Goal: Information Seeking & Learning: Learn about a topic

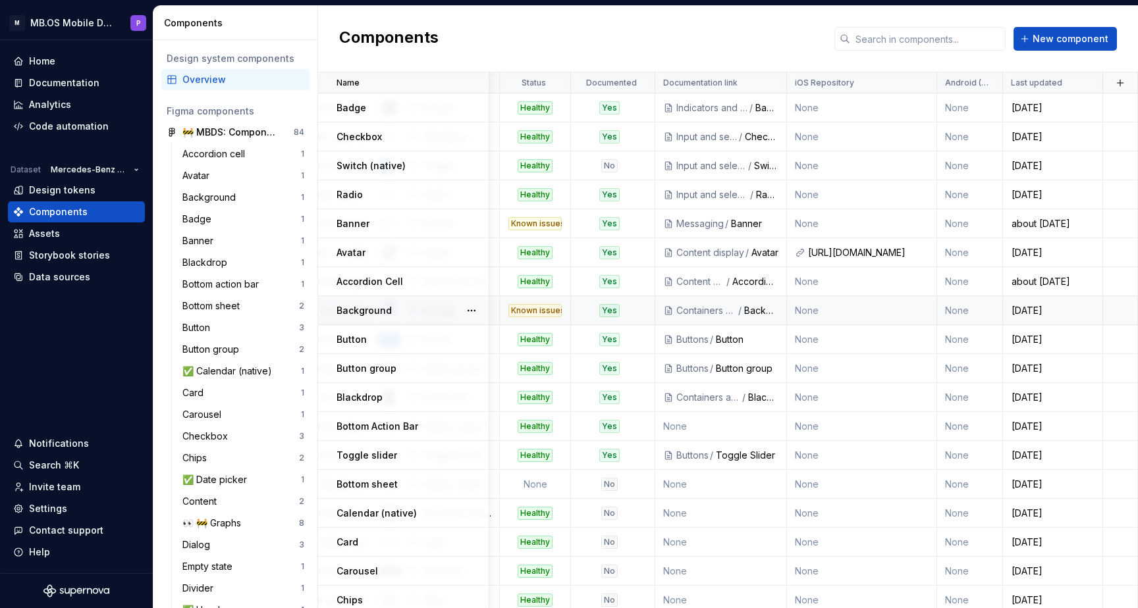
scroll to position [0, 360]
click at [811, 109] on td "None" at bounding box center [862, 108] width 150 height 29
click at [809, 109] on td "None" at bounding box center [862, 108] width 150 height 29
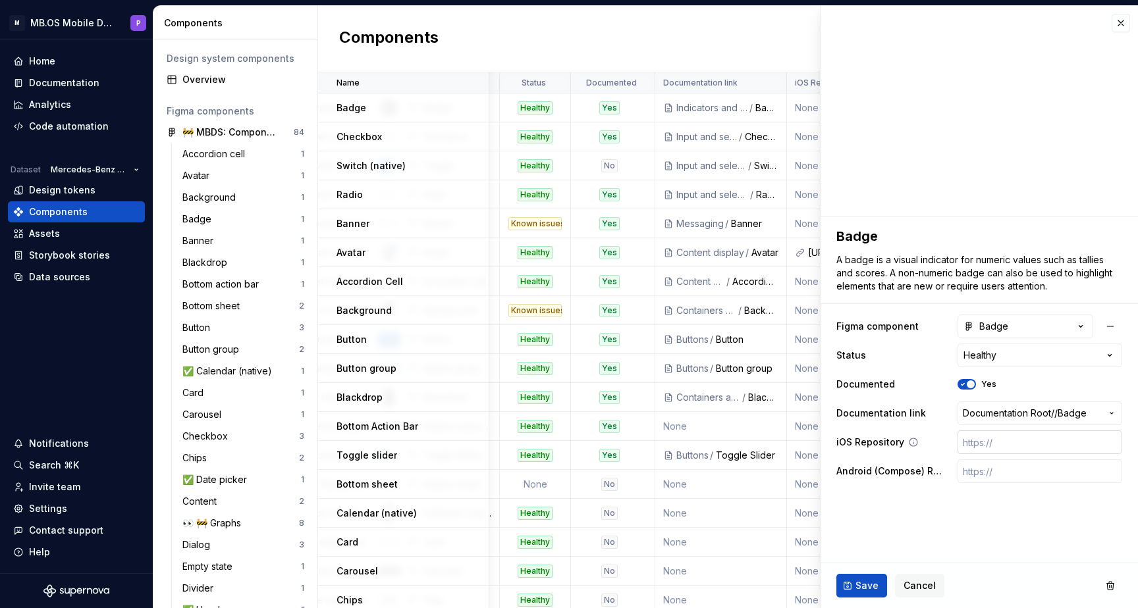
click at [980, 441] on input "text" at bounding box center [1039, 443] width 165 height 24
click at [929, 589] on span "Cancel" at bounding box center [919, 585] width 32 height 13
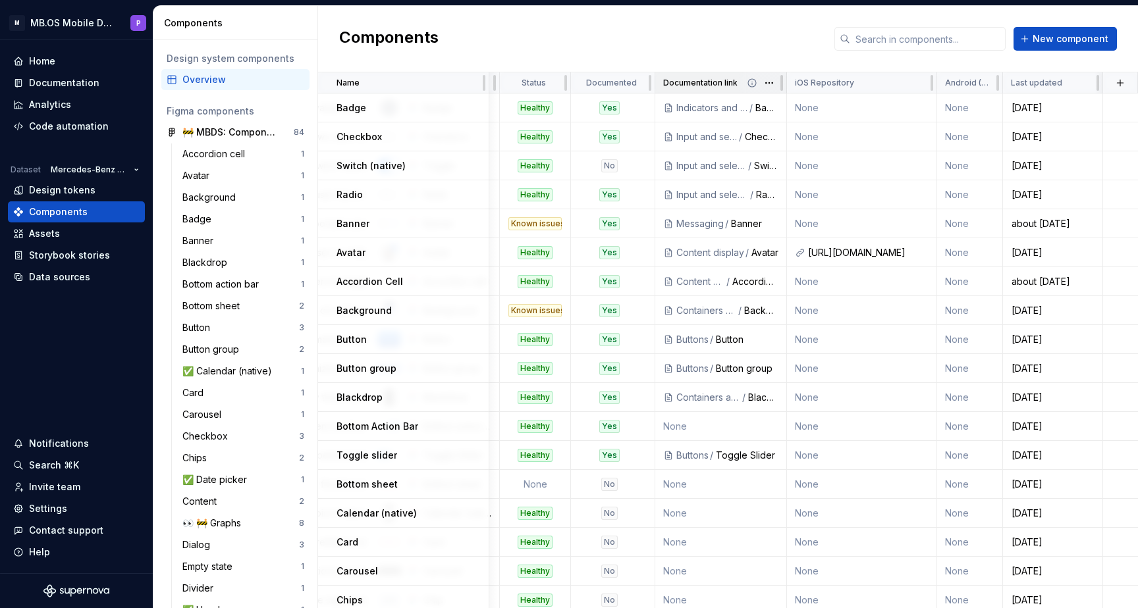
scroll to position [0, 360]
click at [732, 252] on div "Content display" at bounding box center [710, 252] width 68 height 13
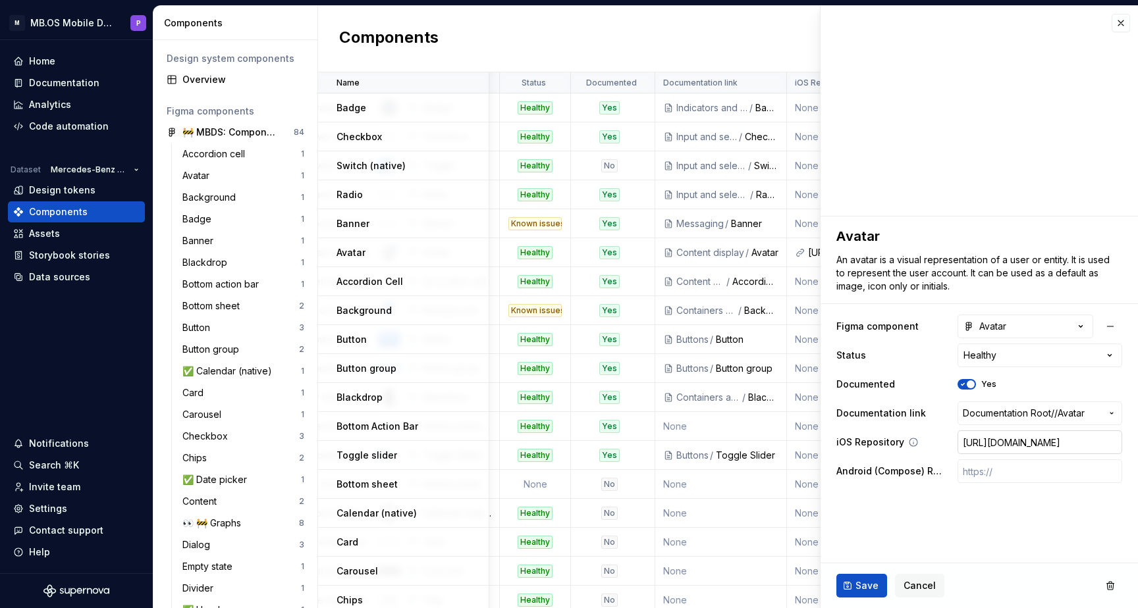
click at [973, 446] on input "https://git.i.mercedes-benz.com/RisingStars/rs-module-ui-design-kit-ios/blob/ma…" at bounding box center [1039, 443] width 165 height 24
click at [1123, 25] on button "button" at bounding box center [1120, 23] width 18 height 18
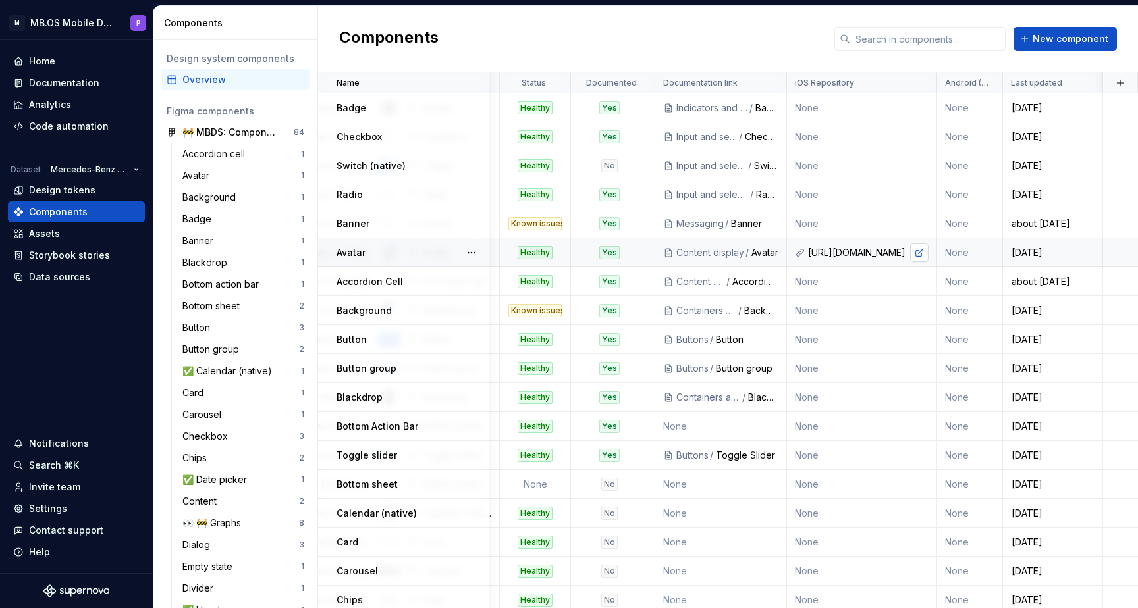
click at [917, 252] on link at bounding box center [919, 253] width 18 height 18
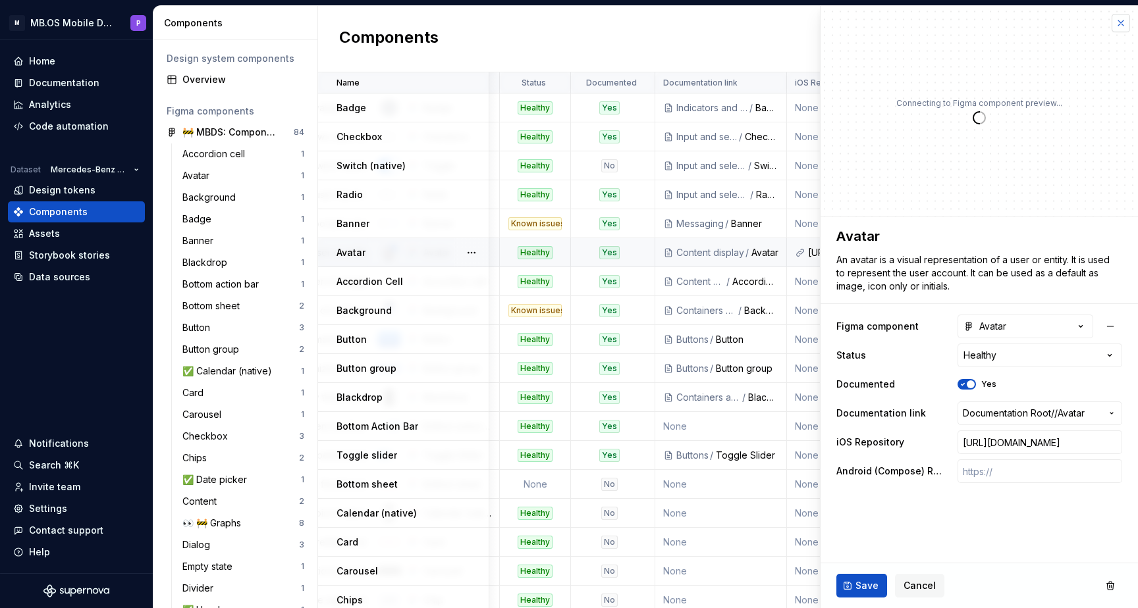
click at [1121, 19] on button "button" at bounding box center [1120, 23] width 18 height 18
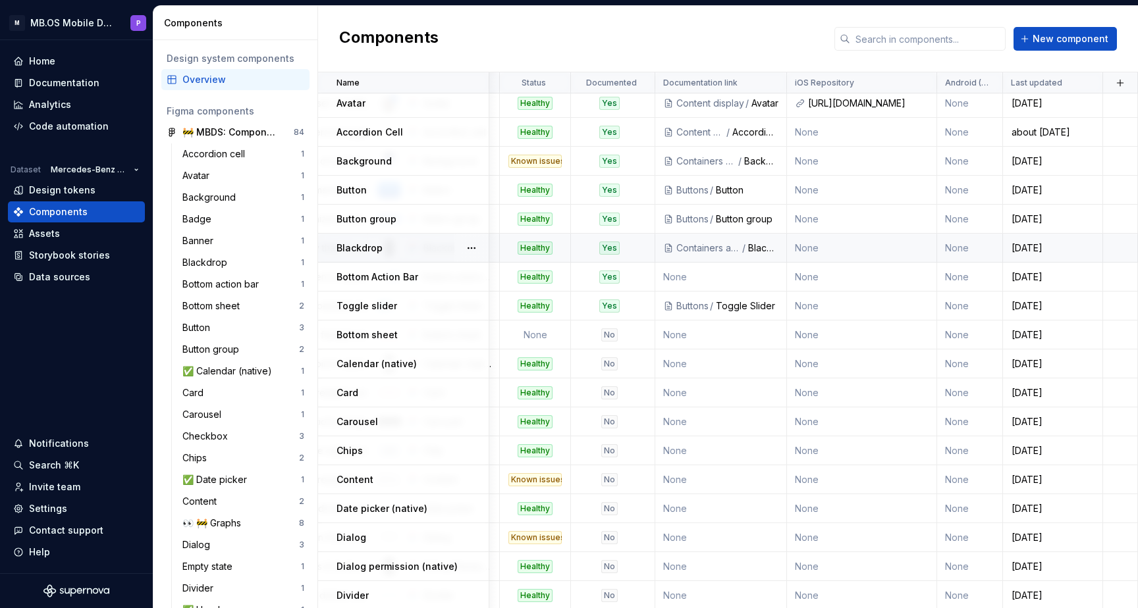
scroll to position [156, 360]
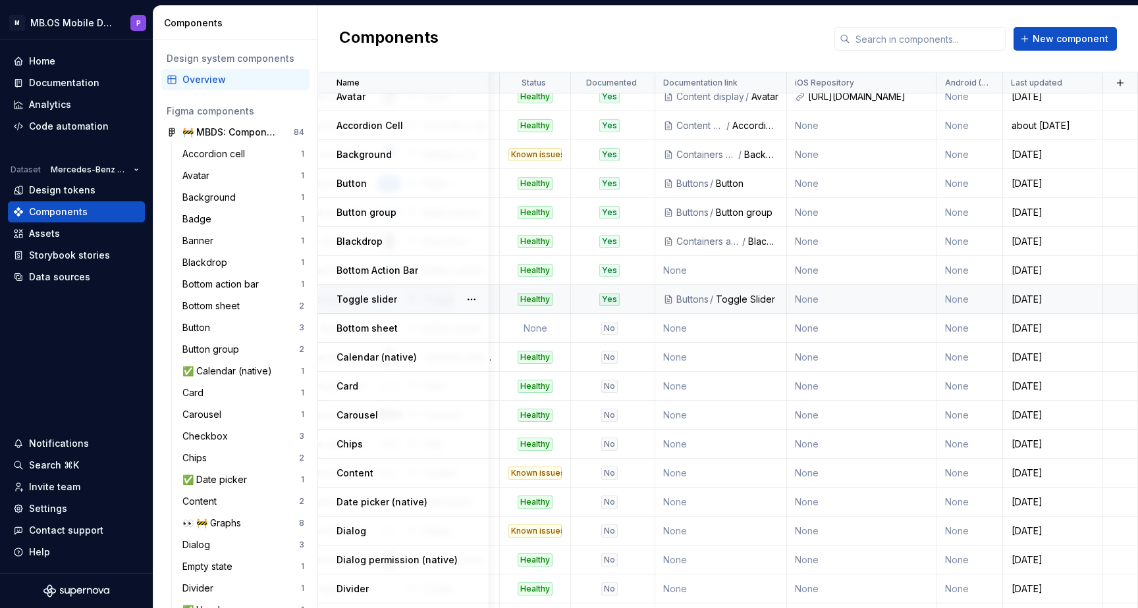
click at [727, 300] on div "Toggle Slider" at bounding box center [747, 299] width 63 height 13
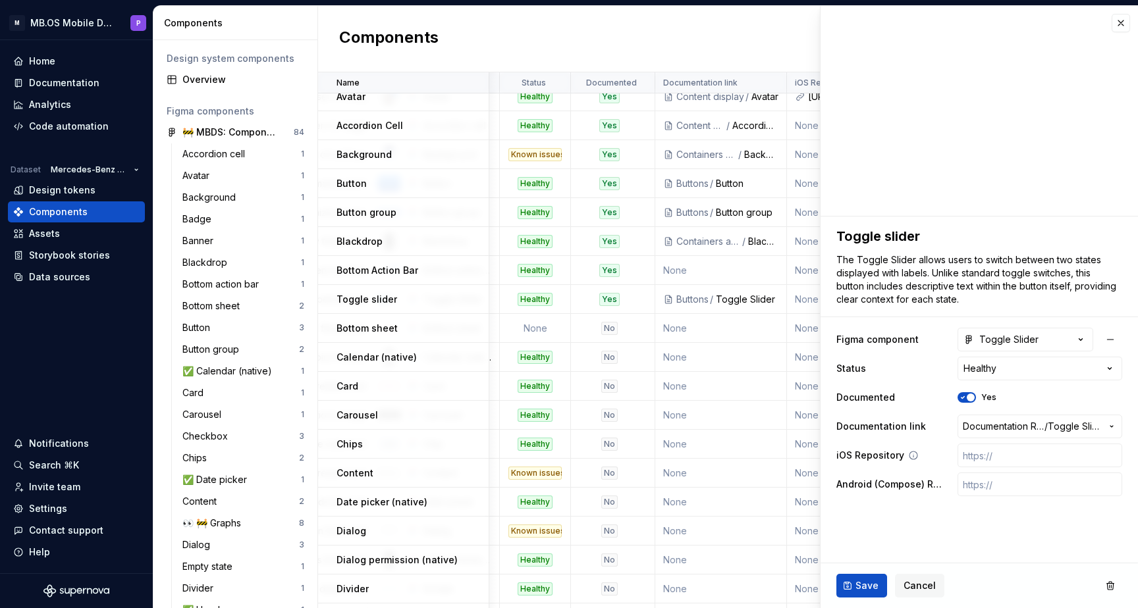
click at [912, 455] on icon at bounding box center [913, 455] width 11 height 11
click at [1114, 425] on icon "button" at bounding box center [1111, 426] width 11 height 11
click at [921, 585] on html "M MB.OS Mobile Design System P Home Documentation Analytics Code automation Dat…" at bounding box center [569, 304] width 1138 height 608
click at [921, 583] on span "Cancel" at bounding box center [919, 585] width 32 height 13
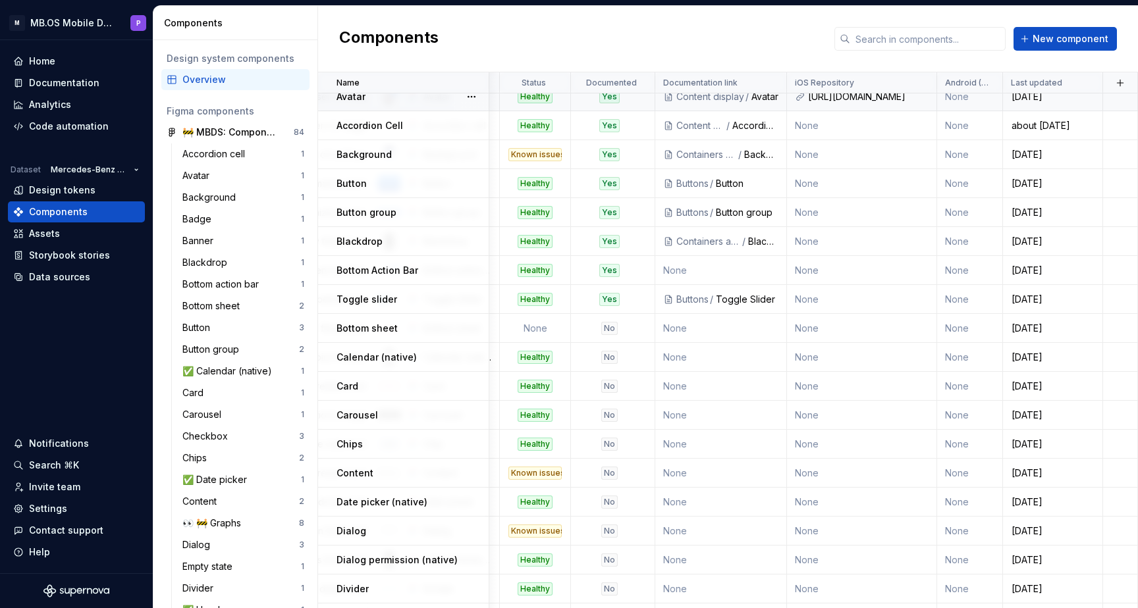
click at [701, 97] on div "Content display" at bounding box center [710, 96] width 68 height 13
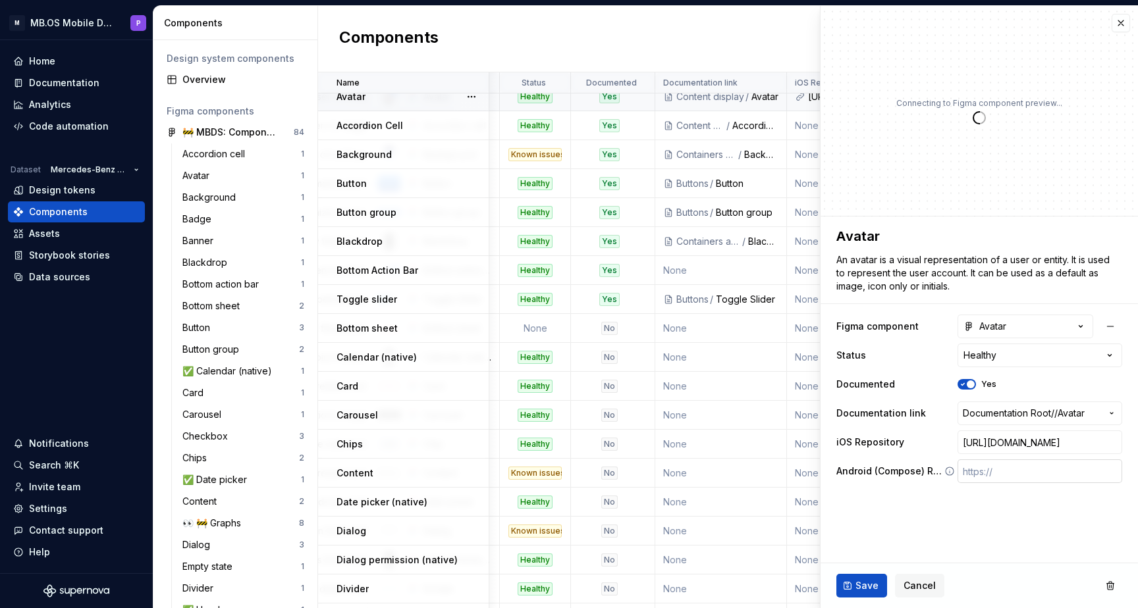
click at [1041, 466] on input "text" at bounding box center [1039, 472] width 165 height 24
click at [1042, 443] on input "https://git.i.mercedes-benz.com/RisingStars/rs-module-ui-design-kit-ios/blob/ma…" at bounding box center [1039, 443] width 165 height 24
click at [1072, 497] on fieldset "**********" at bounding box center [978, 413] width 317 height 392
type textarea "*"
click at [1110, 410] on icon "button" at bounding box center [1111, 413] width 11 height 11
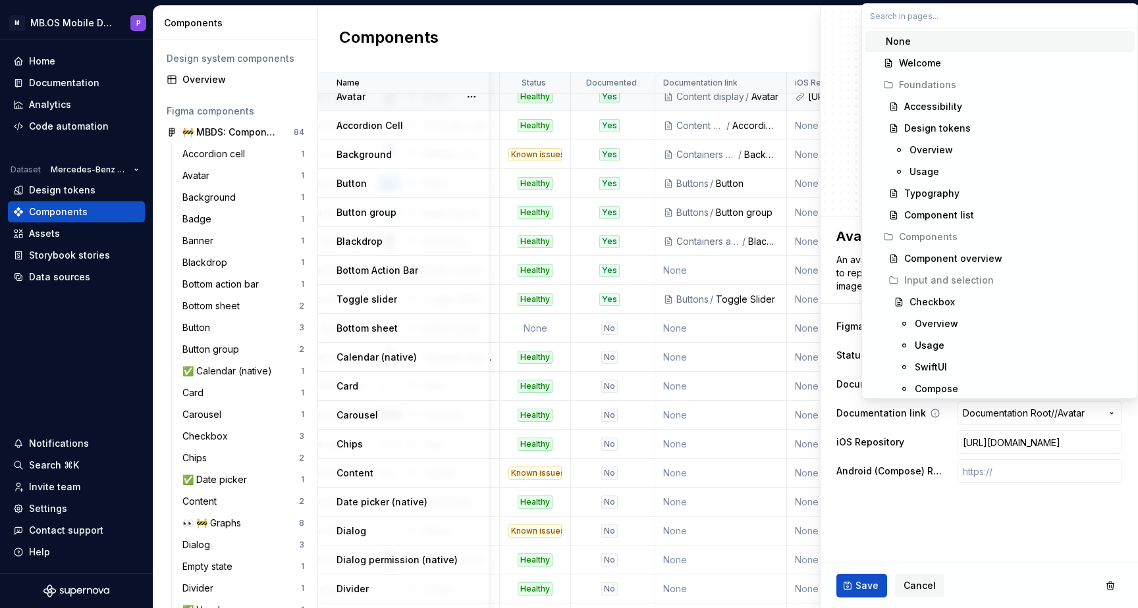
click at [931, 411] on html "M MB.OS Mobile Design System P Home Documentation Analytics Code automation Dat…" at bounding box center [569, 304] width 1138 height 608
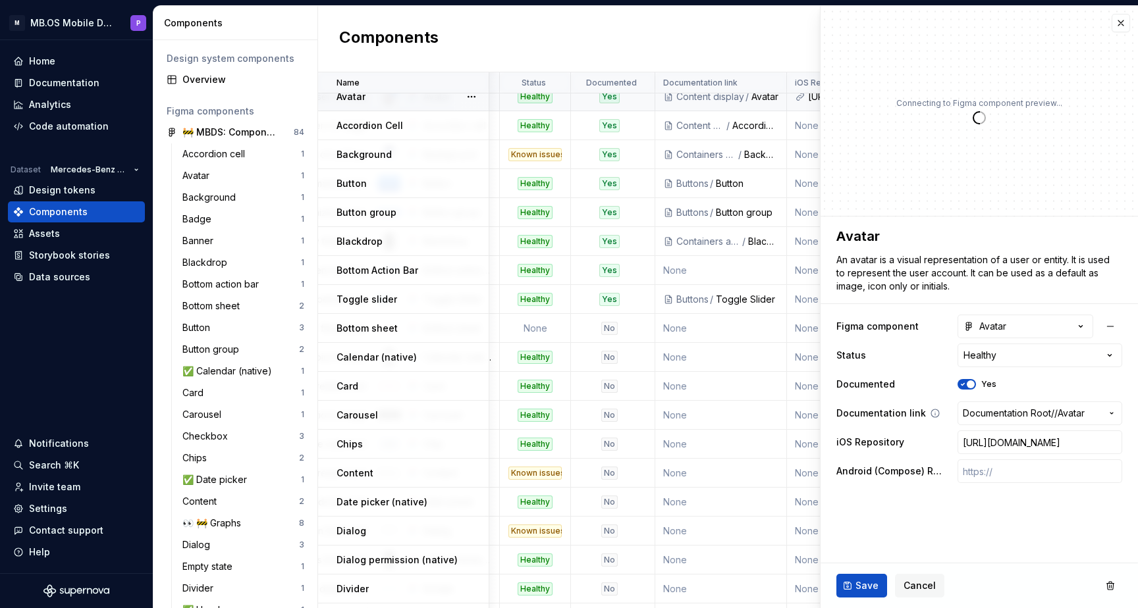
click at [981, 419] on span "Documentation Root /" at bounding box center [1009, 413] width 92 height 13
click at [972, 418] on html "M MB.OS Mobile Design System P Home Documentation Analytics Code automation Dat…" at bounding box center [569, 304] width 1138 height 608
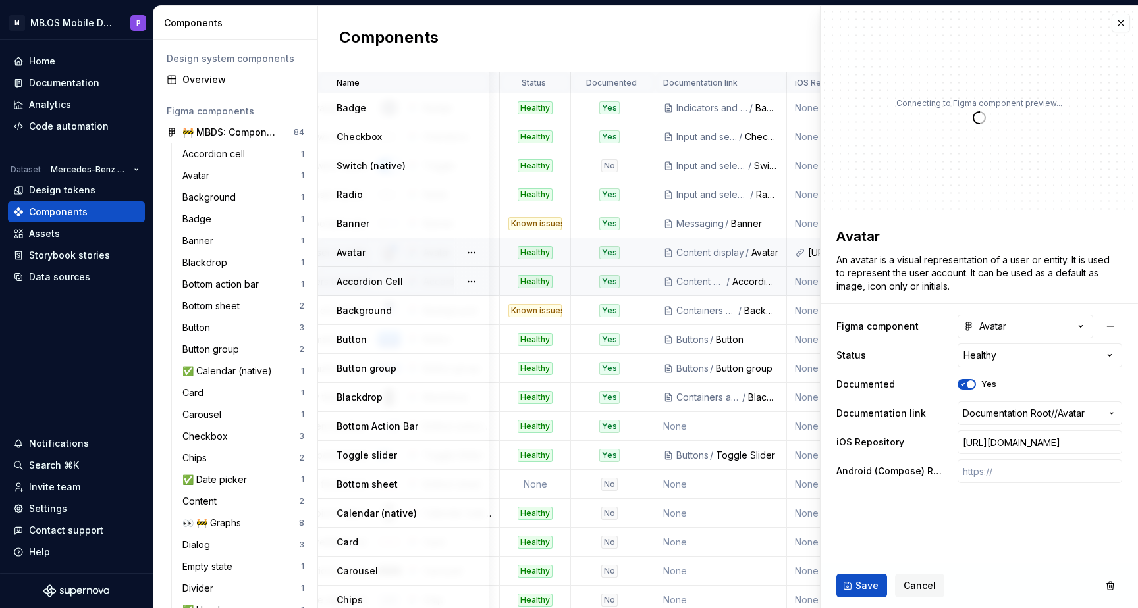
scroll to position [0, 360]
click at [1121, 19] on button "button" at bounding box center [1120, 23] width 18 height 18
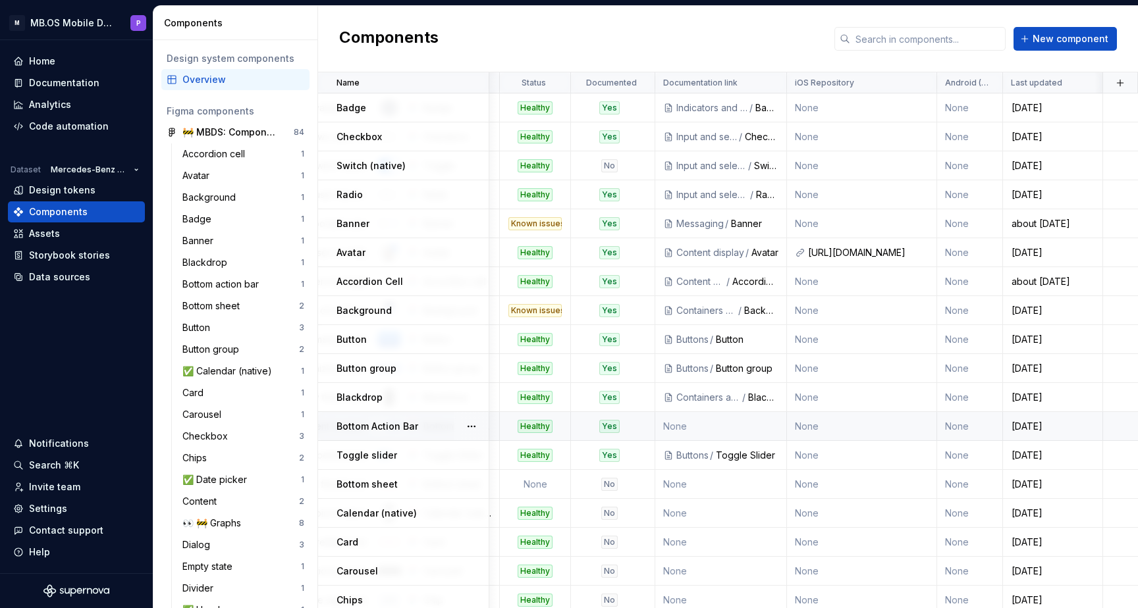
scroll to position [0, 359]
